Goal: Task Accomplishment & Management: Manage account settings

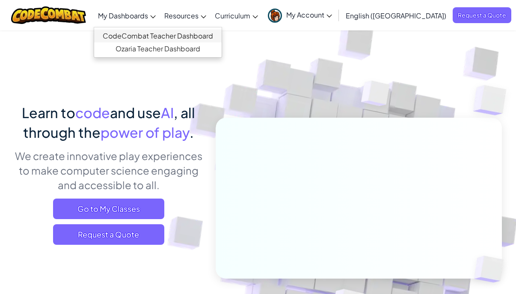
click at [170, 36] on link "CodeCombat Teacher Dashboard" at bounding box center [157, 36] width 127 height 13
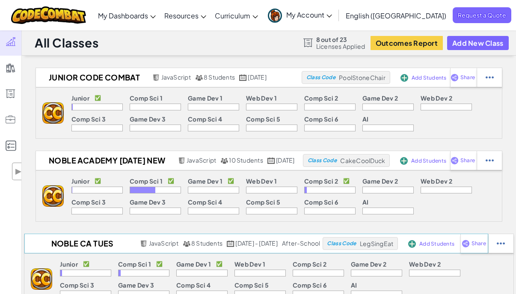
click at [77, 245] on h2 "Noble CA Tues Junior Class" at bounding box center [80, 243] width 113 height 13
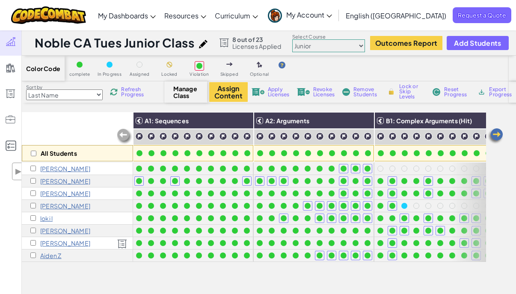
click at [33, 155] on input "checkbox" at bounding box center [34, 154] width 6 height 6
checkbox input "true"
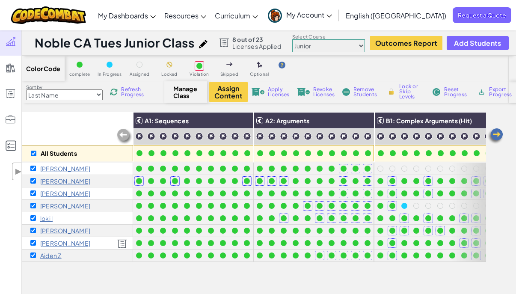
checkbox input "true"
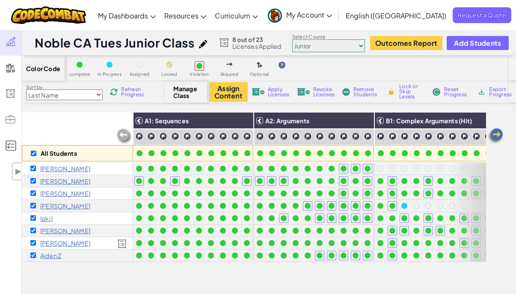
click at [32, 242] on input "checkbox" at bounding box center [33, 243] width 6 height 6
checkbox input "false"
click at [273, 88] on span "Apply Licenses" at bounding box center [279, 92] width 22 height 10
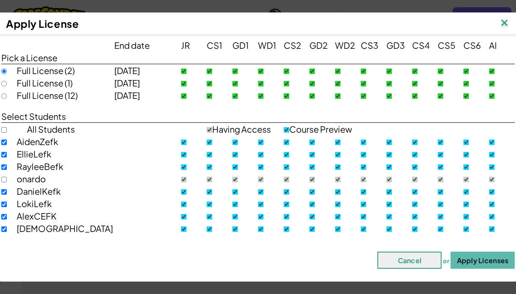
click at [56, 97] on div "Full License (12)" at bounding box center [65, 95] width 97 height 12
click at [3, 98] on input "radio" at bounding box center [4, 96] width 6 height 6
radio input "true"
click at [488, 265] on button "Apply Licenses" at bounding box center [482, 259] width 64 height 17
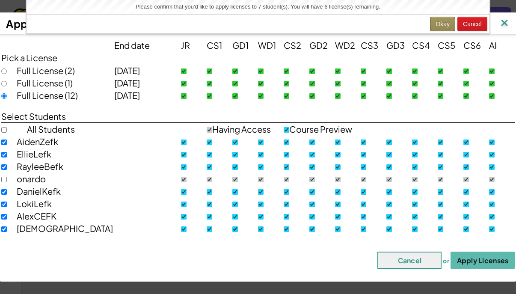
click at [443, 22] on button "Okay" at bounding box center [442, 24] width 25 height 15
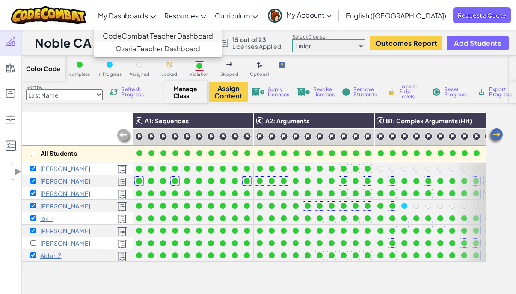
click at [174, 38] on link "CodeCombat Teacher Dashboard" at bounding box center [157, 36] width 127 height 13
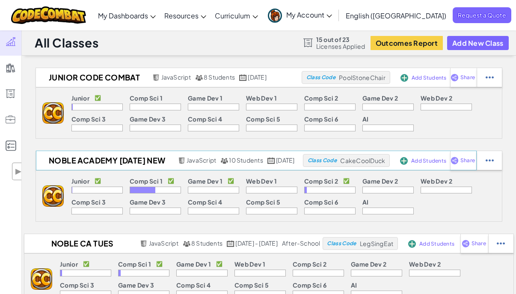
scroll to position [77, 0]
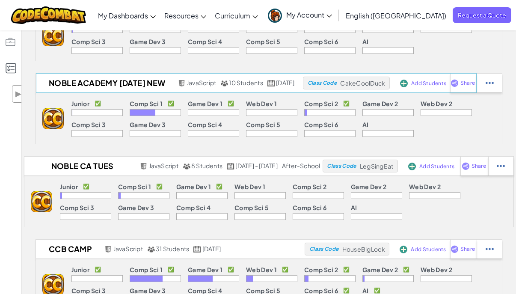
click at [109, 85] on h2 "Noble Academy [DATE] New" at bounding box center [106, 83] width 140 height 13
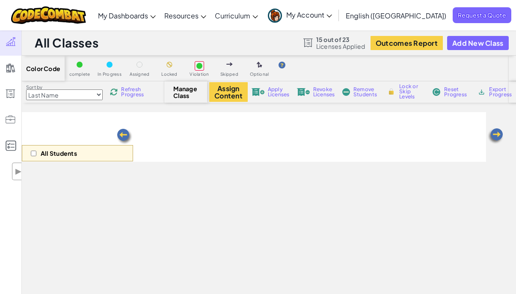
select select "560f1a9f22961295f9427742"
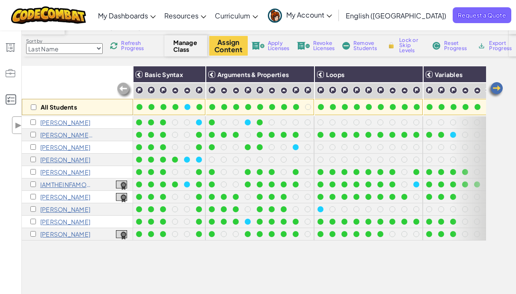
scroll to position [49, 0]
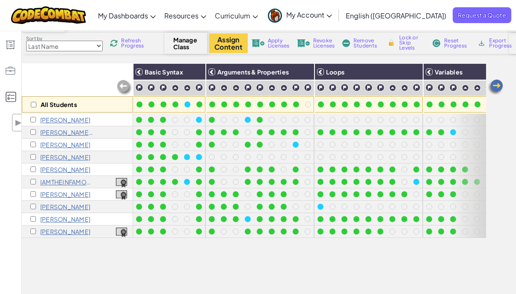
click at [32, 119] on input "checkbox" at bounding box center [33, 120] width 6 height 6
checkbox input "true"
click at [32, 156] on input "checkbox" at bounding box center [33, 157] width 6 height 6
checkbox input "true"
click at [277, 40] on span "Apply Licenses" at bounding box center [279, 43] width 22 height 10
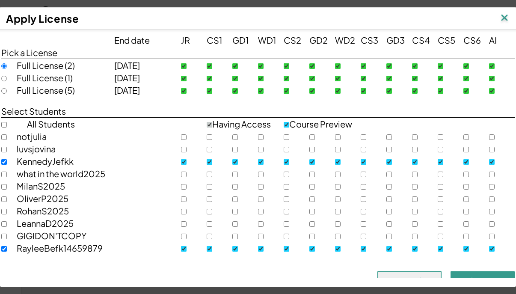
click at [458, 275] on button "Apply Licenses" at bounding box center [482, 279] width 64 height 17
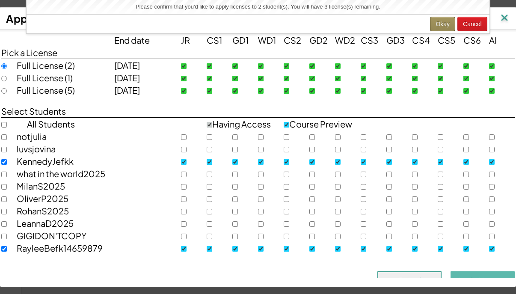
click at [445, 21] on button "Okay" at bounding box center [442, 24] width 25 height 15
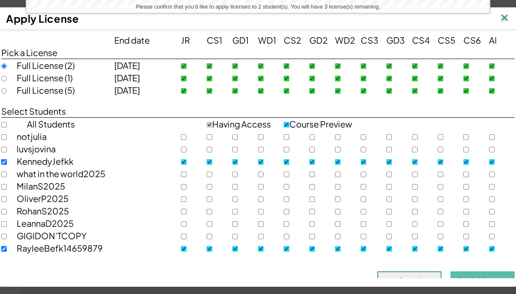
checkbox input "false"
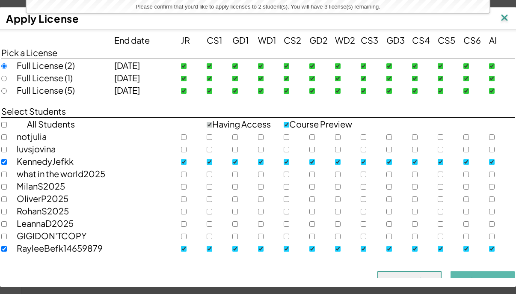
checkbox input "false"
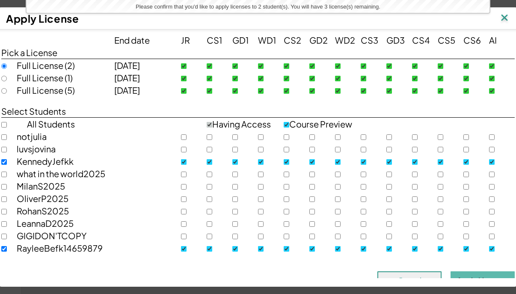
checkbox input "false"
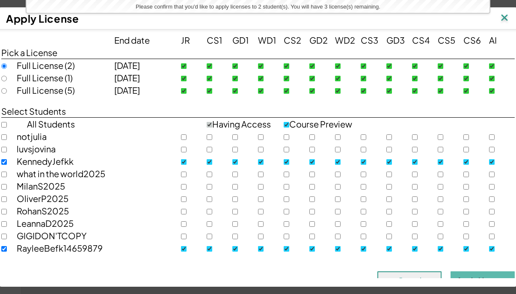
checkbox input "false"
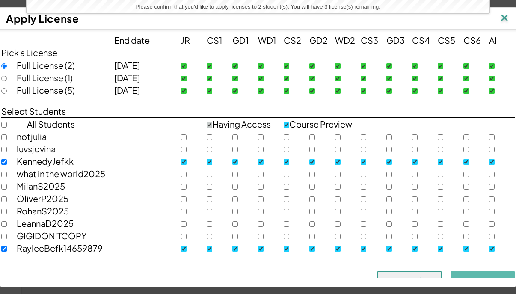
checkbox input "false"
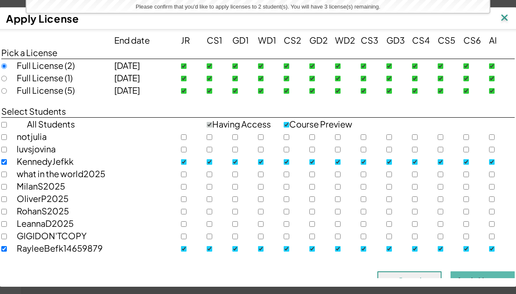
checkbox input "false"
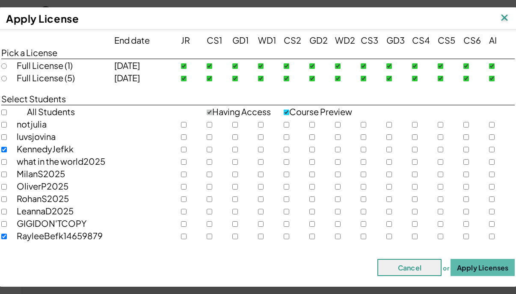
checkbox input "true"
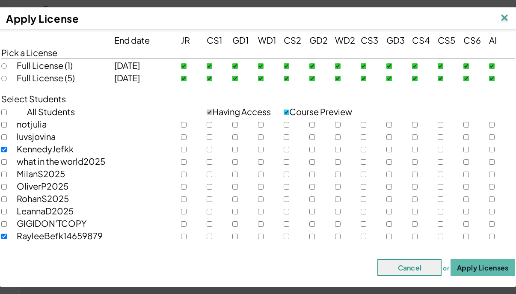
checkbox input "true"
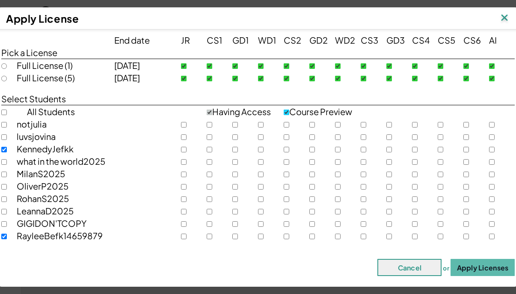
checkbox input "true"
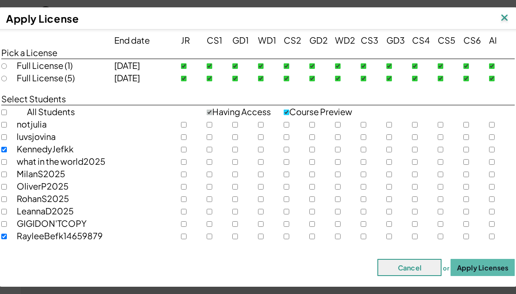
checkbox input "true"
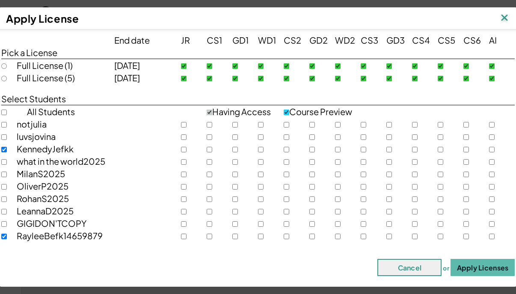
checkbox input "true"
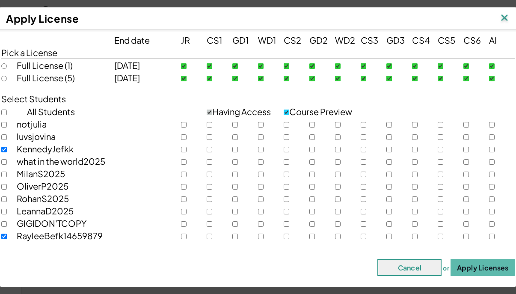
checkbox input "true"
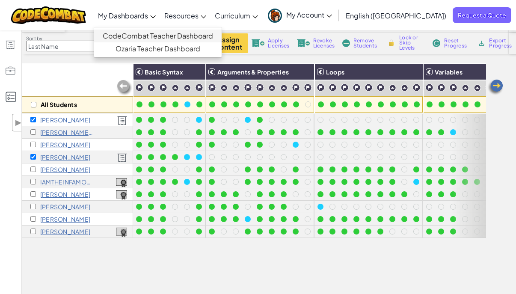
click at [170, 35] on link "CodeCombat Teacher Dashboard" at bounding box center [157, 36] width 127 height 13
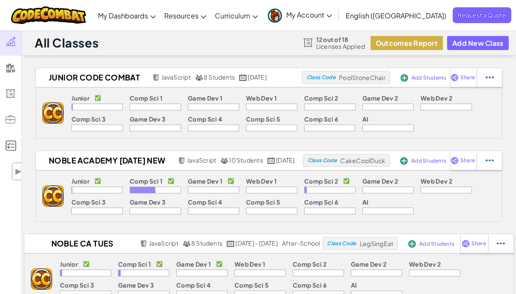
click at [400, 37] on button "Outcomes Report" at bounding box center [406, 43] width 72 height 14
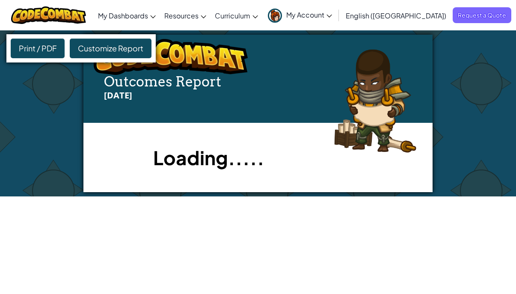
click at [108, 45] on span "Customize Report" at bounding box center [110, 48] width 65 height 10
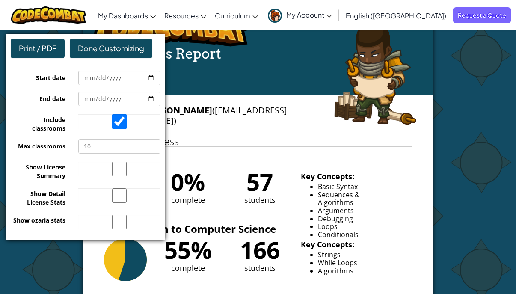
scroll to position [32, 0]
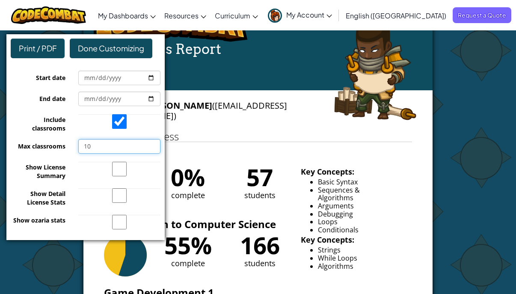
click at [106, 150] on input "10" at bounding box center [119, 146] width 82 height 15
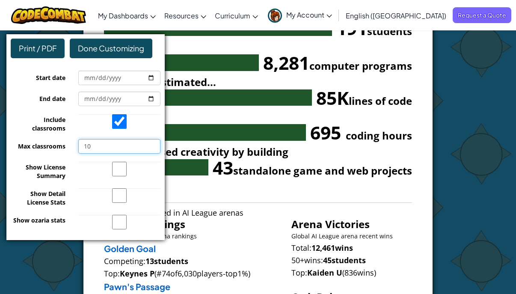
scroll to position [676, 0]
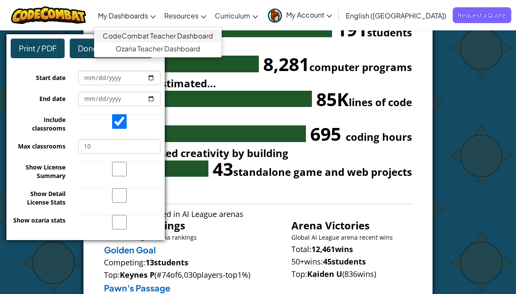
click at [170, 36] on link "CodeCombat Teacher Dashboard" at bounding box center [157, 36] width 127 height 13
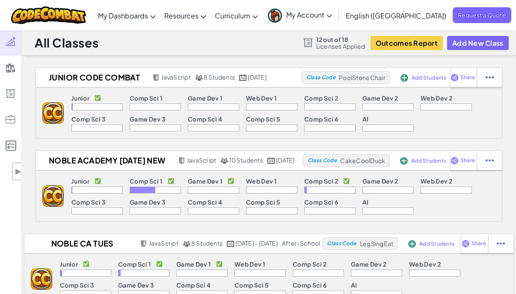
scroll to position [25, 0]
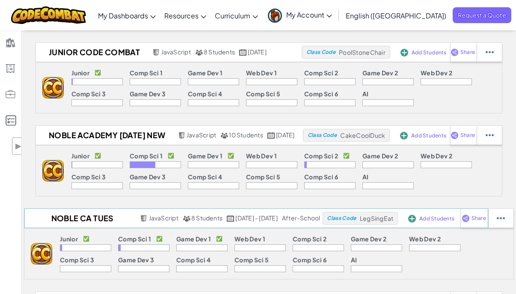
click at [87, 218] on h2 "Noble CA Tues Junior Class" at bounding box center [80, 218] width 113 height 13
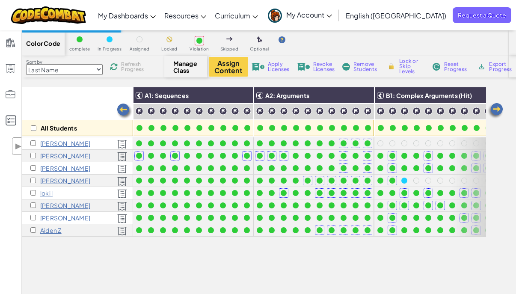
click at [387, 25] on button "Outcomes Report" at bounding box center [406, 18] width 72 height 14
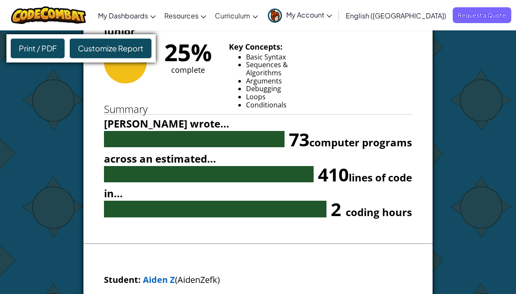
scroll to position [1484, 0]
